Goal: Task Accomplishment & Management: Manage account settings

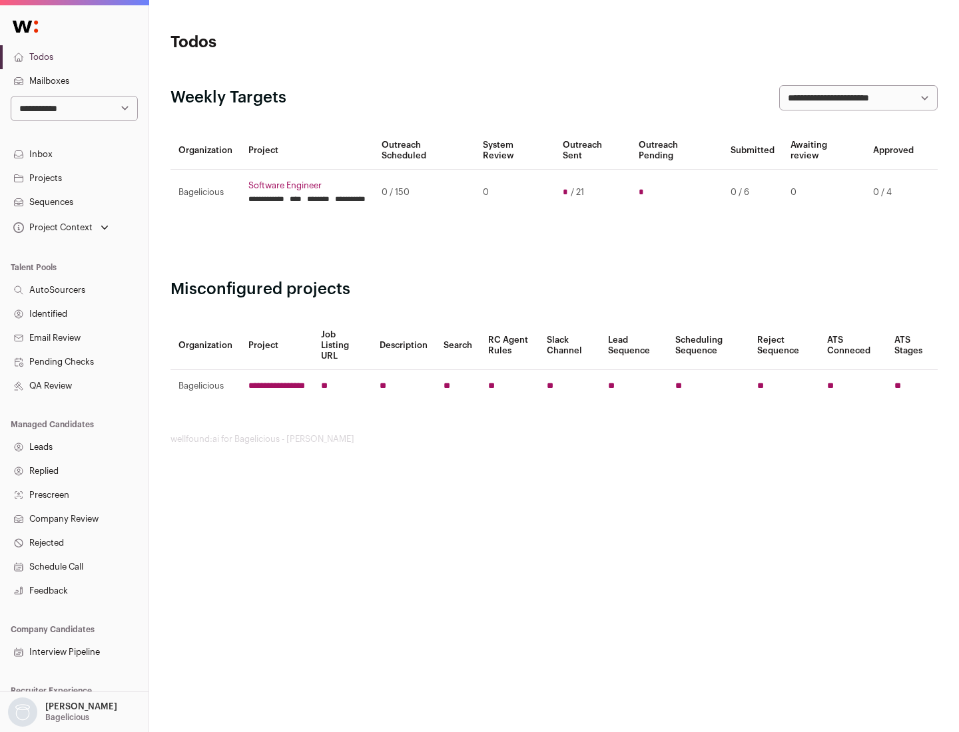
click at [74, 178] on link "Projects" at bounding box center [74, 178] width 148 height 24
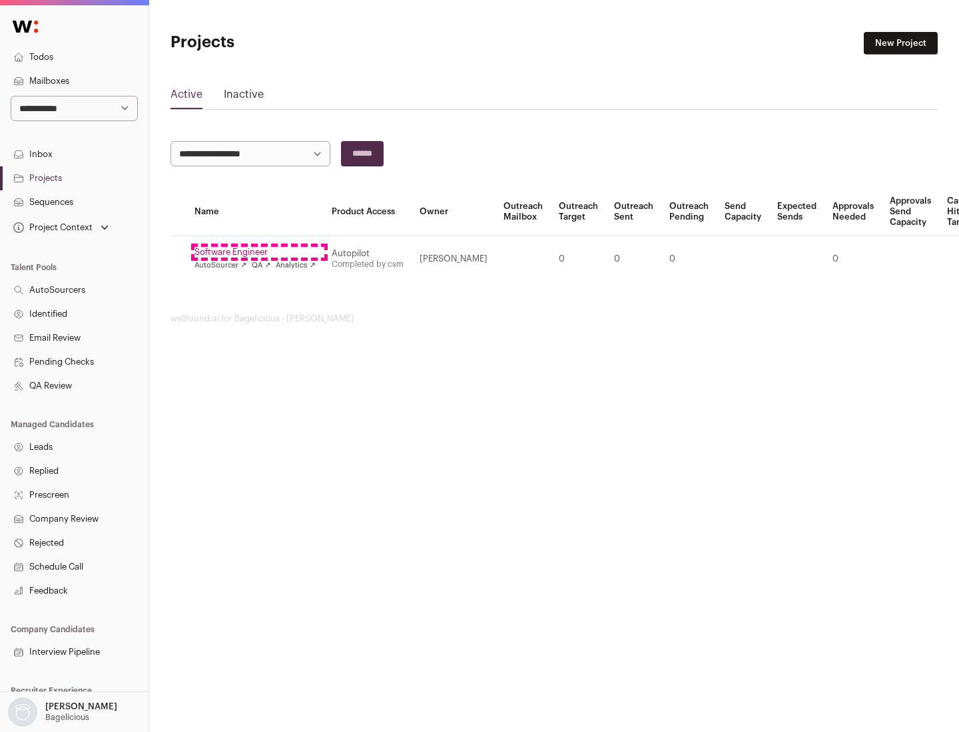
click at [259, 252] on link "Software Engineer" at bounding box center [254, 252] width 121 height 11
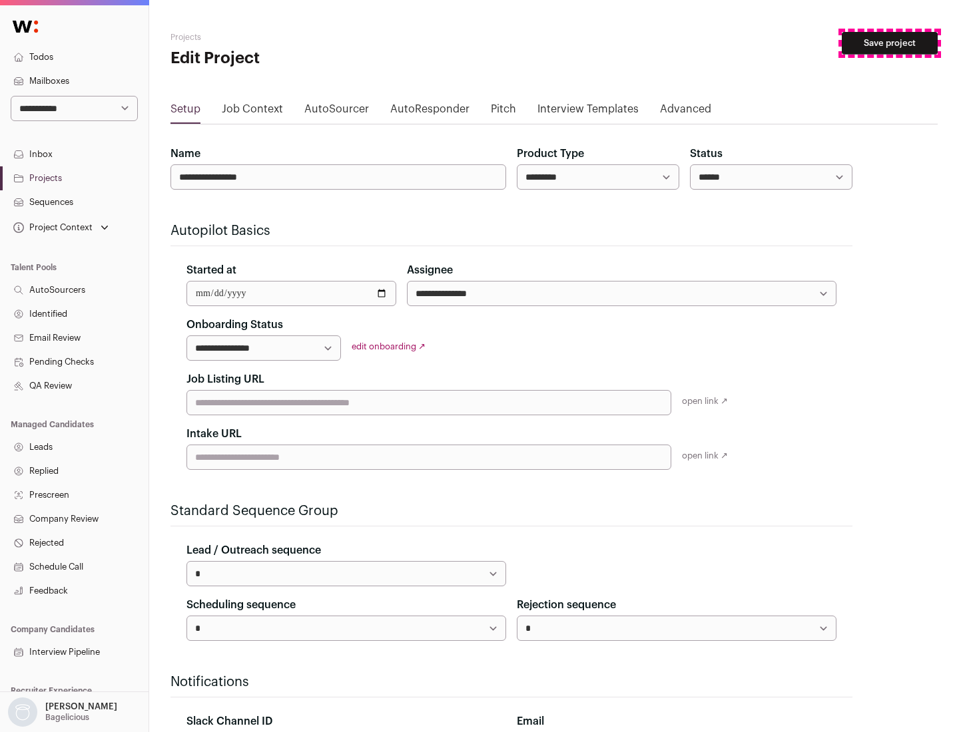
click at [890, 43] on button "Save project" at bounding box center [890, 43] width 96 height 23
